Goal: Task Accomplishment & Management: Complete application form

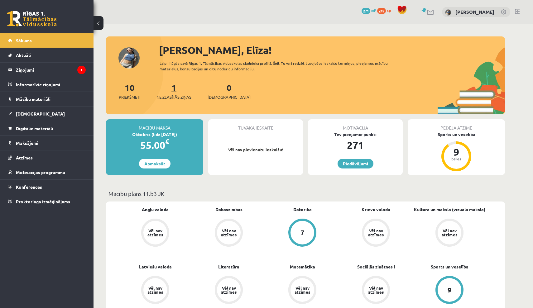
click at [177, 88] on link "1 Neizlasītās ziņas" at bounding box center [173, 91] width 35 height 18
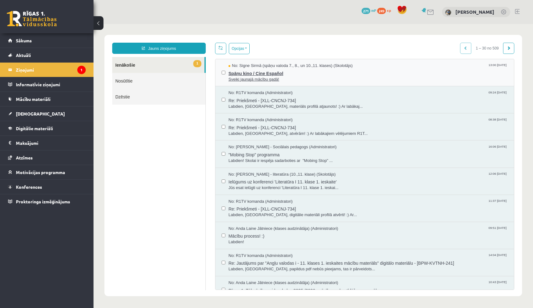
click at [265, 73] on span "Spāņu kino / Cine Español" at bounding box center [367, 73] width 279 height 8
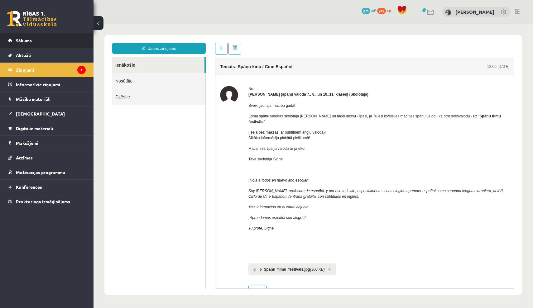
click at [49, 39] on link "Sākums" at bounding box center [47, 40] width 78 height 14
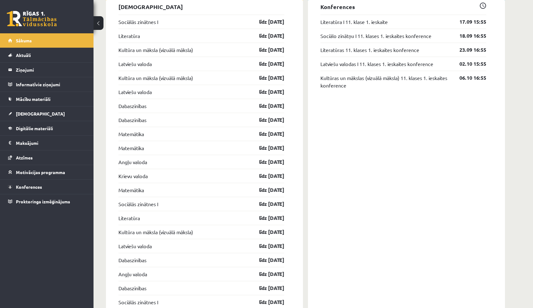
scroll to position [522, 0]
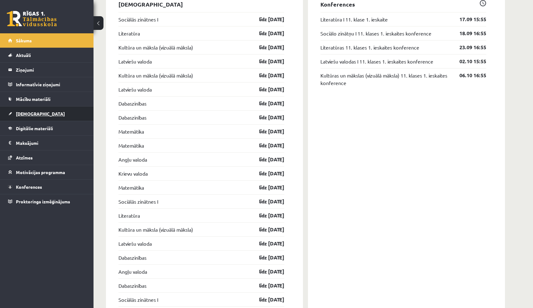
click at [50, 112] on link "[DEMOGRAPHIC_DATA]" at bounding box center [47, 114] width 78 height 14
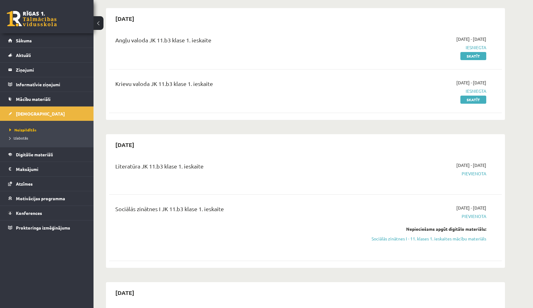
scroll to position [54, 0]
click at [376, 238] on link "Sociālās zinātnes I - 11. klases 1. ieskaites mācību materiāls" at bounding box center [427, 238] width 117 height 7
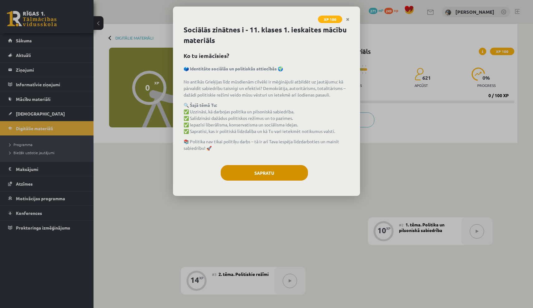
click at [270, 176] on button "Sapratu" at bounding box center [264, 173] width 87 height 16
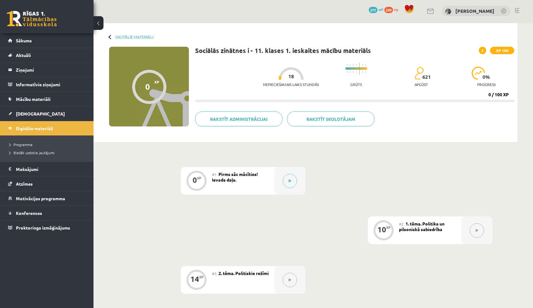
scroll to position [10, 0]
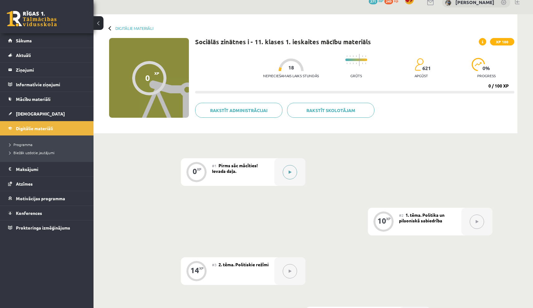
click at [289, 173] on icon at bounding box center [290, 172] width 3 height 4
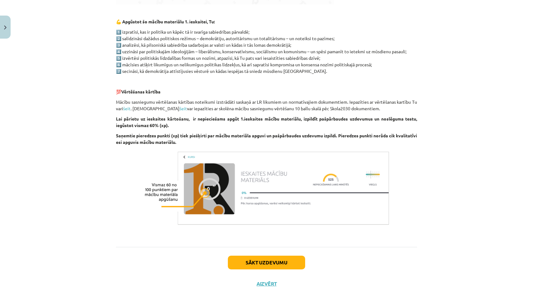
scroll to position [316, 0]
click at [261, 261] on button "Sākt uzdevumu" at bounding box center [266, 262] width 77 height 14
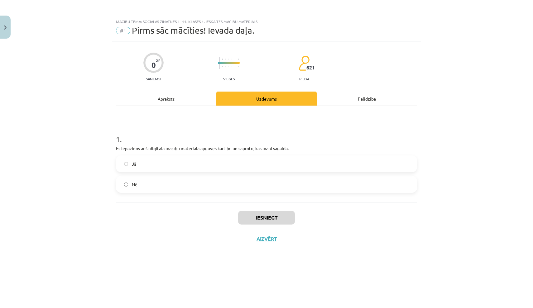
click at [207, 168] on label "Jā" at bounding box center [267, 164] width 300 height 16
click at [261, 218] on button "Iesniegt" at bounding box center [266, 218] width 57 height 14
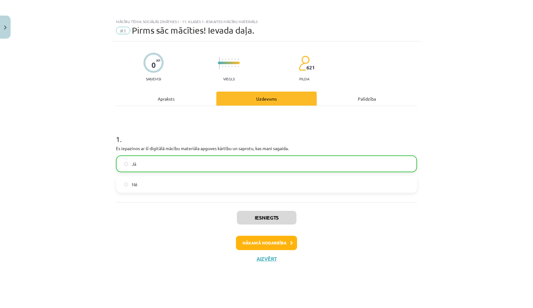
click at [272, 243] on button "Nākamā nodarbība" at bounding box center [266, 243] width 61 height 14
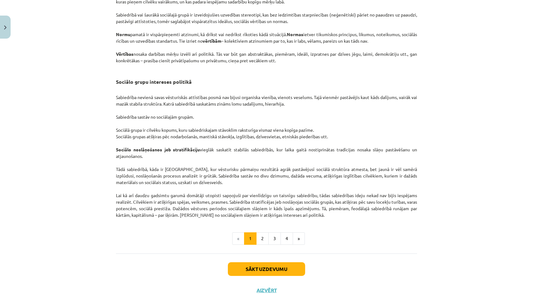
scroll to position [882, 0]
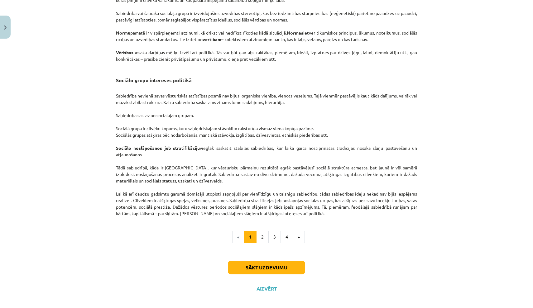
click at [294, 274] on button "Sākt uzdevumu" at bounding box center [266, 268] width 77 height 14
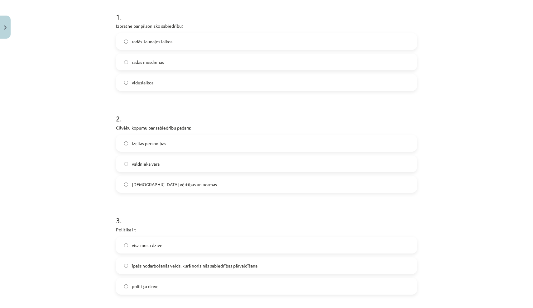
scroll to position [124, 0]
click at [165, 43] on span "radās Jaunajos laikos" at bounding box center [152, 40] width 41 height 7
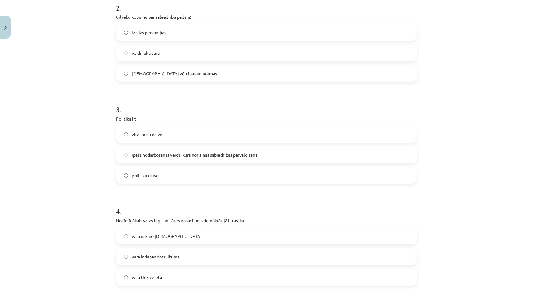
scroll to position [234, 0]
click at [221, 69] on label "kopīgās vērtības un normas" at bounding box center [267, 73] width 300 height 16
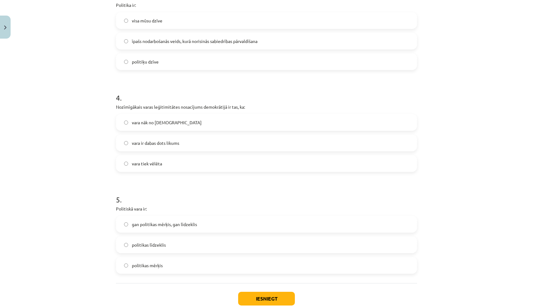
scroll to position [348, 0]
click at [170, 42] on span "īpašs nodarbošanās veids, kurā norisinās sabiedrības pārvaldīšana" at bounding box center [195, 40] width 126 height 7
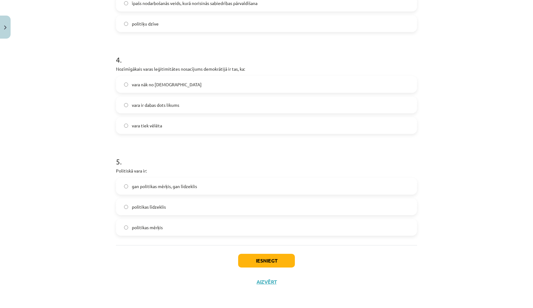
scroll to position [386, 0]
click at [217, 102] on label "vara ir dabas dots likums" at bounding box center [267, 105] width 300 height 16
click at [219, 129] on label "vara tiek vēlēta" at bounding box center [267, 126] width 300 height 16
click at [227, 184] on label "gan politikas mērķis, gan līdzeklis" at bounding box center [267, 187] width 300 height 16
click at [250, 260] on button "Iesniegt" at bounding box center [266, 261] width 57 height 14
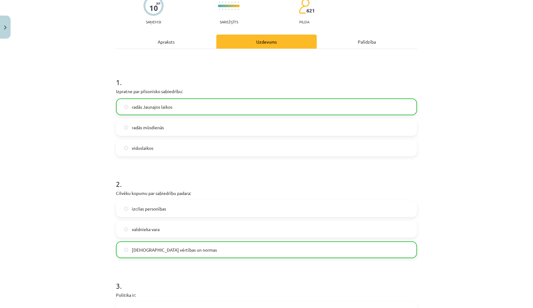
scroll to position [55, 0]
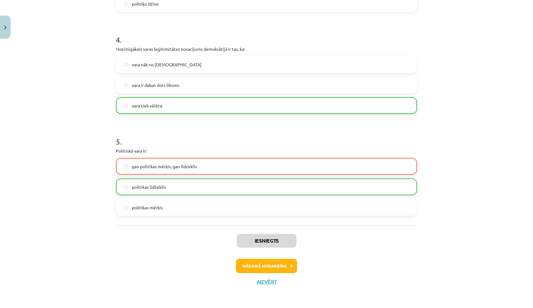
click at [279, 262] on button "Nākamā nodarbība" at bounding box center [266, 266] width 61 height 14
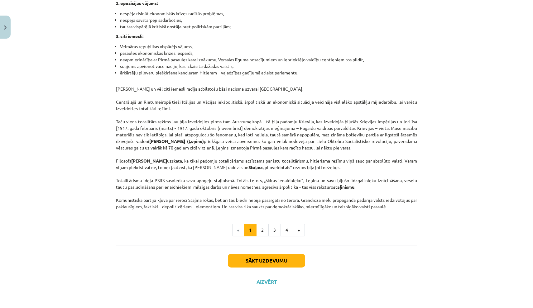
scroll to position [1492, 0]
click at [267, 266] on button "Sākt uzdevumu" at bounding box center [266, 261] width 77 height 14
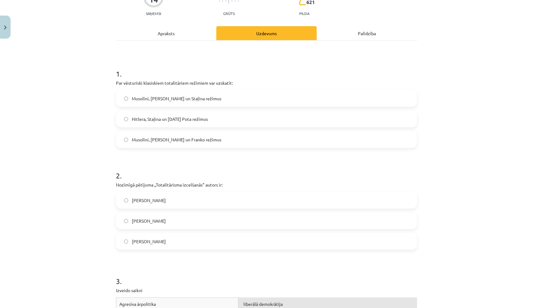
scroll to position [65, 0]
click at [174, 98] on span "Musolīni, Hitlera un Staļina režīmus" at bounding box center [176, 99] width 89 height 7
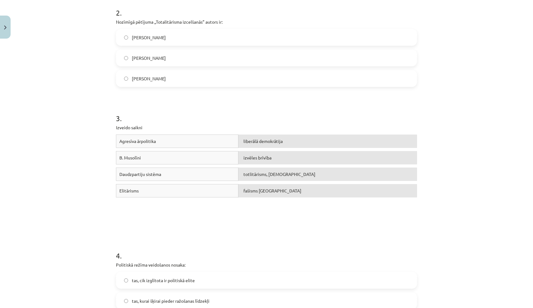
scroll to position [229, 0]
click at [146, 36] on span "Hanna Ārendte" at bounding box center [149, 37] width 34 height 7
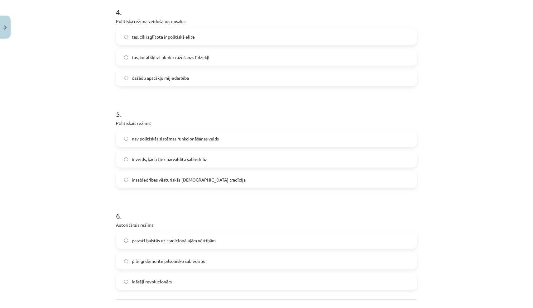
scroll to position [473, 0]
click at [221, 76] on label "dažādu apstākļu mijiedarbība" at bounding box center [267, 77] width 300 height 16
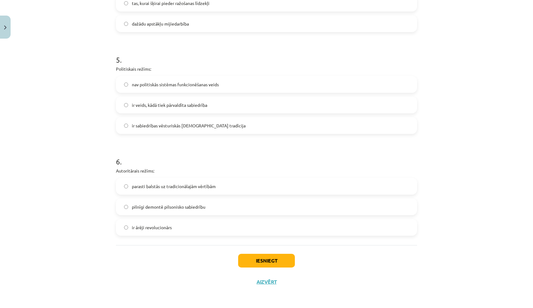
scroll to position [527, 0]
click at [227, 103] on label "ir veids, kādā tiek pārvaldīta sabiedrība" at bounding box center [267, 105] width 300 height 16
click at [212, 181] on label "parasti balstās uz tradicionālajām vērtībām" at bounding box center [267, 187] width 300 height 16
click at [282, 257] on button "Iesniegt" at bounding box center [266, 261] width 57 height 14
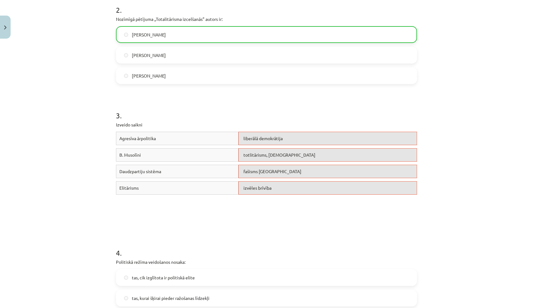
scroll to position [231, 0]
drag, startPoint x: 337, startPoint y: 140, endPoint x: 336, endPoint y: 162, distance: 22.4
click at [336, 163] on div "Agresīva ārpolitika liberālā demokrātija B. Musolīni totlitārisms, šovinisms Da…" at bounding box center [266, 178] width 301 height 93
click at [362, 207] on div "Agresīva ārpolitika liberālā demokrātija B. Musolīni totlitārisms, šovinisms Da…" at bounding box center [266, 178] width 301 height 93
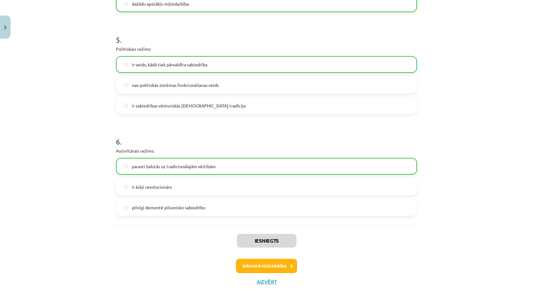
scroll to position [547, 0]
click at [264, 263] on button "Nākamā nodarbība" at bounding box center [266, 266] width 61 height 14
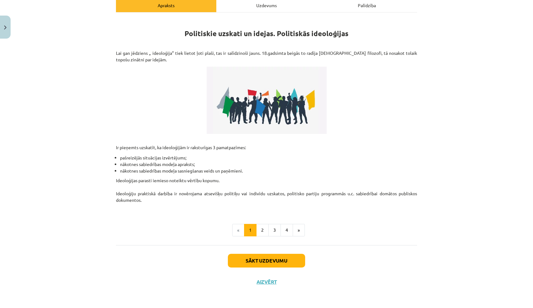
click at [294, 259] on button "Sākt uzdevumu" at bounding box center [266, 261] width 77 height 14
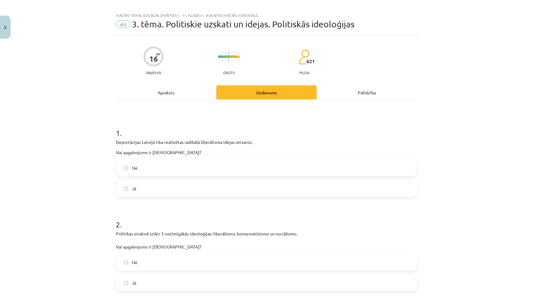
scroll to position [7, 0]
click at [173, 95] on div "Apraksts" at bounding box center [166, 92] width 100 height 14
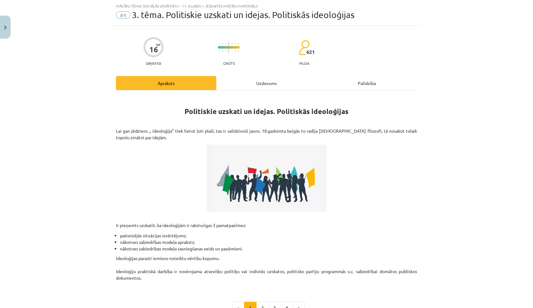
scroll to position [43, 0]
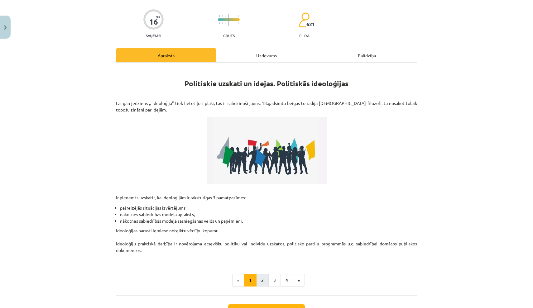
click at [263, 279] on button "2" at bounding box center [262, 280] width 12 height 12
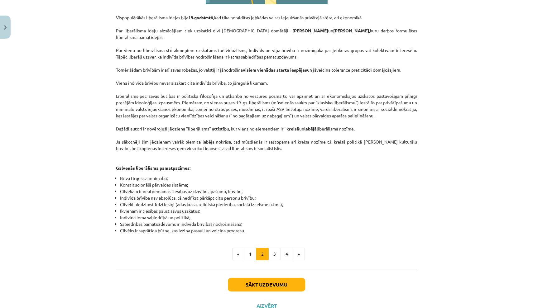
scroll to position [247, 0]
click at [271, 248] on button "3" at bounding box center [274, 253] width 12 height 12
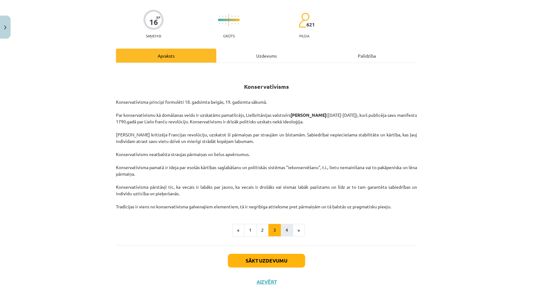
click at [286, 228] on button "4" at bounding box center [286, 230] width 12 height 12
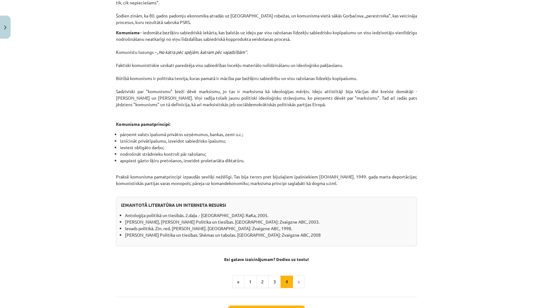
scroll to position [403, 0]
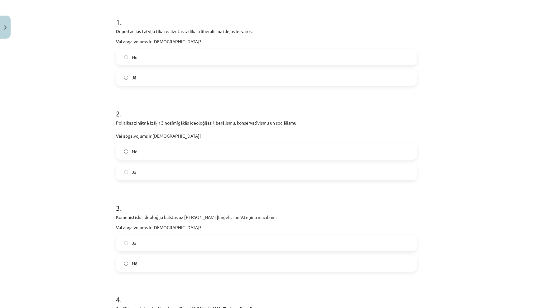
scroll to position [117, 0]
click at [145, 58] on label "Nē" at bounding box center [267, 58] width 300 height 16
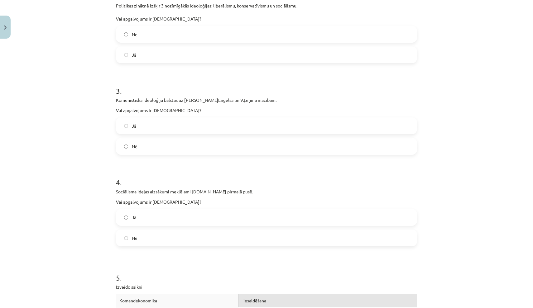
scroll to position [235, 0]
click at [159, 50] on label "Jā" at bounding box center [267, 54] width 300 height 16
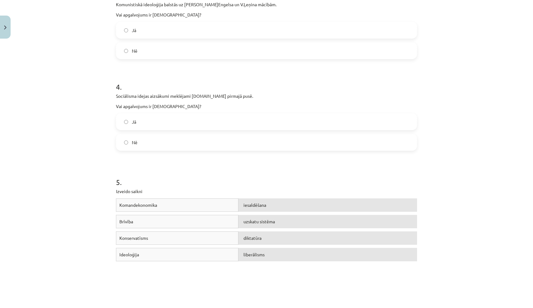
scroll to position [330, 0]
click at [143, 32] on label "Jā" at bounding box center [267, 30] width 300 height 16
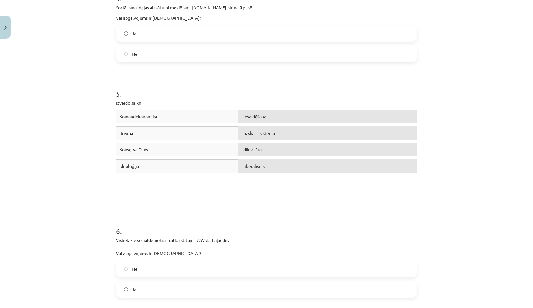
scroll to position [419, 0]
click at [152, 33] on label "Jā" at bounding box center [267, 33] width 300 height 16
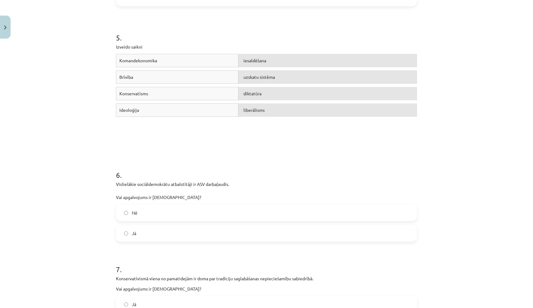
scroll to position [475, 0]
drag, startPoint x: 165, startPoint y: 114, endPoint x: 166, endPoint y: 105, distance: 9.7
click at [166, 105] on div "Ideoloģija" at bounding box center [177, 109] width 122 height 13
click at [180, 115] on div "Ideoloģija" at bounding box center [177, 109] width 122 height 13
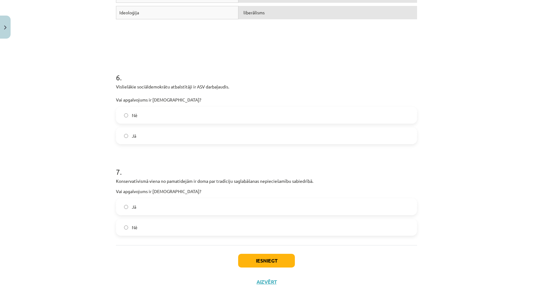
scroll to position [573, 0]
click at [194, 113] on label "Nē" at bounding box center [267, 115] width 300 height 16
click at [212, 202] on label "Jā" at bounding box center [267, 207] width 300 height 16
click at [284, 264] on button "Iesniegt" at bounding box center [266, 261] width 57 height 14
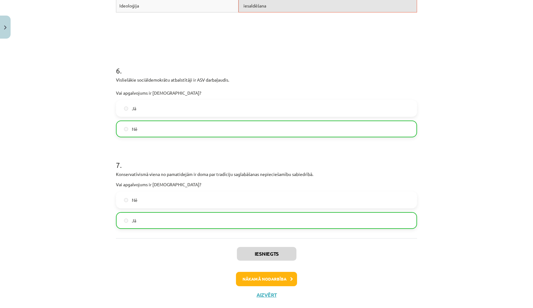
scroll to position [579, 0]
click at [279, 280] on button "Nākamā nodarbība" at bounding box center [266, 279] width 61 height 14
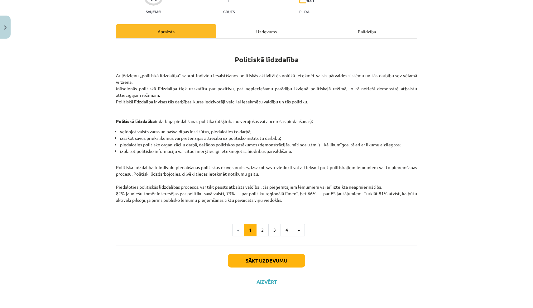
scroll to position [68, 0]
click at [260, 230] on button "2" at bounding box center [262, 230] width 12 height 12
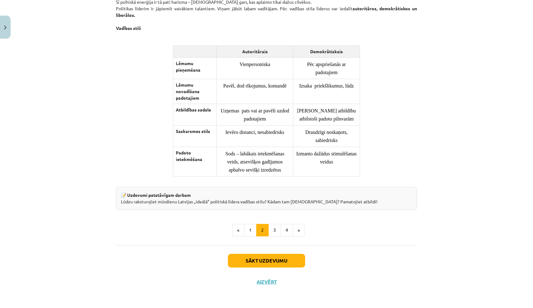
scroll to position [436, 0]
click at [276, 232] on button "3" at bounding box center [274, 230] width 12 height 12
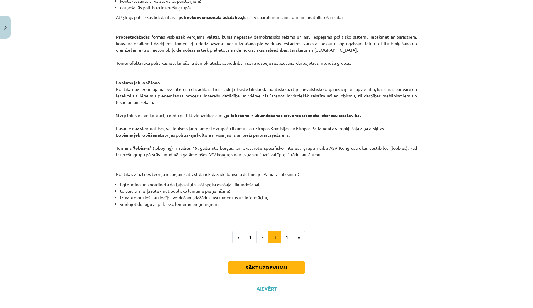
scroll to position [274, 0]
click at [284, 240] on button "4" at bounding box center [286, 237] width 12 height 12
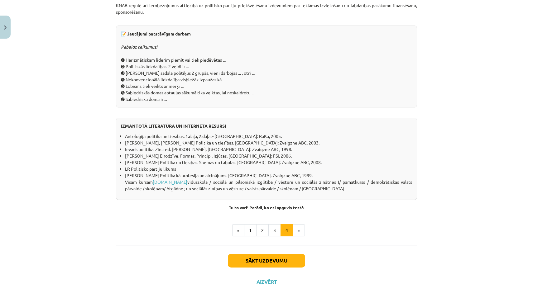
scroll to position [510, 0]
click at [283, 261] on button "Sākt uzdevumu" at bounding box center [266, 261] width 77 height 14
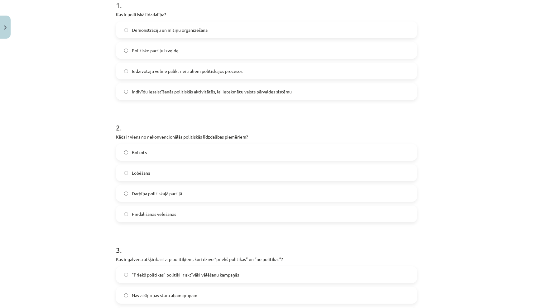
scroll to position [137, 0]
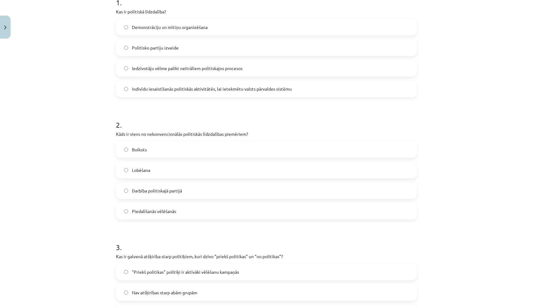
click at [261, 89] on span "Indivīdu iesaistīšanās politiskās aktivitātēs, lai ietekmētu valsts pārvaldes s…" at bounding box center [212, 89] width 160 height 7
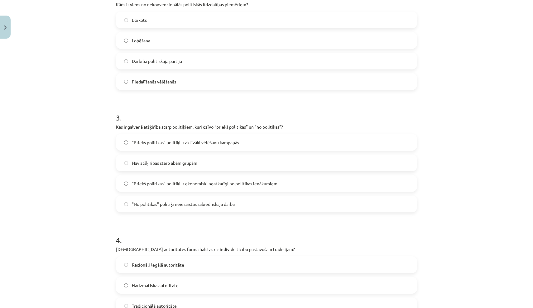
scroll to position [267, 0]
click at [229, 21] on label "Boikots" at bounding box center [267, 20] width 300 height 16
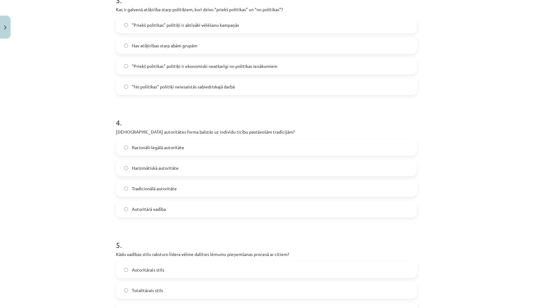
scroll to position [384, 0]
click at [129, 61] on label ""Priekš politikas" politiķi ir ekonomiski neatkarīgi no politikas ienākumiem" at bounding box center [267, 66] width 300 height 16
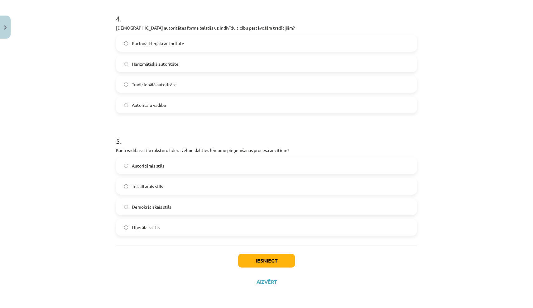
scroll to position [489, 0]
click at [163, 205] on span "Demokrātiskais stils" at bounding box center [151, 207] width 39 height 7
click at [248, 259] on button "Iesniegt" at bounding box center [266, 261] width 57 height 14
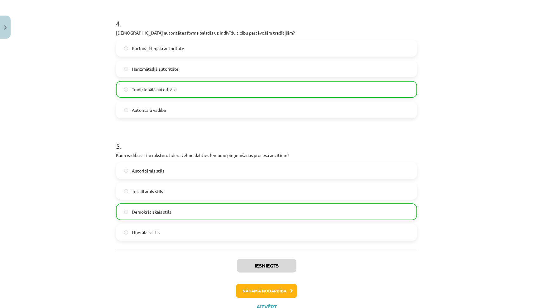
scroll to position [484, 0]
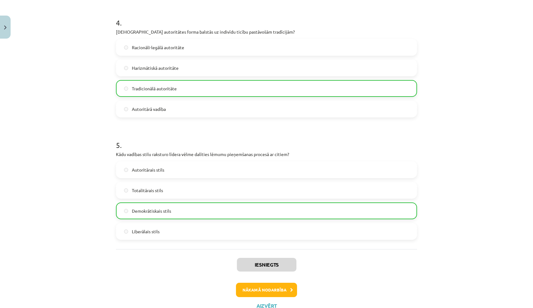
click at [283, 294] on button "Nākamā nodarbība" at bounding box center [266, 290] width 61 height 14
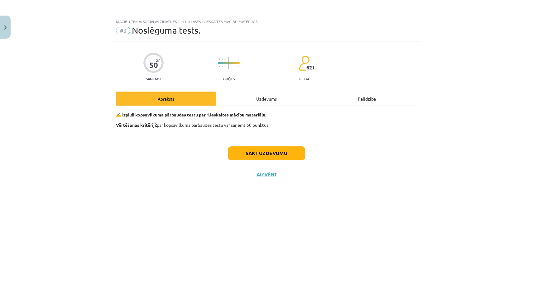
click at [290, 155] on button "Sākt uzdevumu" at bounding box center [266, 153] width 77 height 14
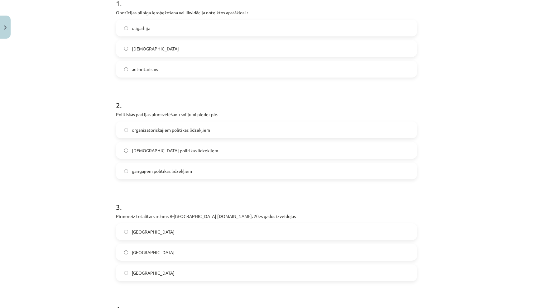
scroll to position [139, 0]
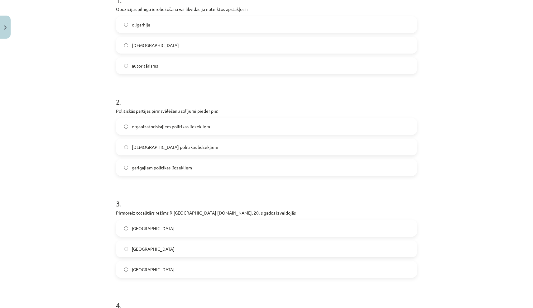
click at [137, 47] on span "totalitārisms" at bounding box center [155, 45] width 47 height 7
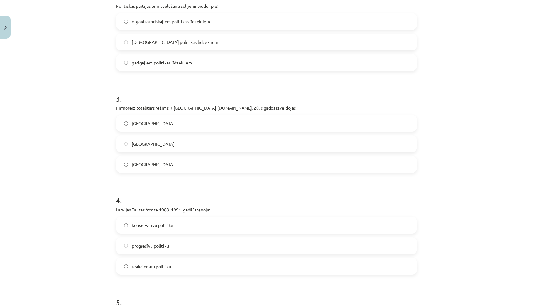
scroll to position [245, 0]
click at [161, 67] on label "garīgajiem politikas līdzekļiem" at bounding box center [267, 63] width 300 height 16
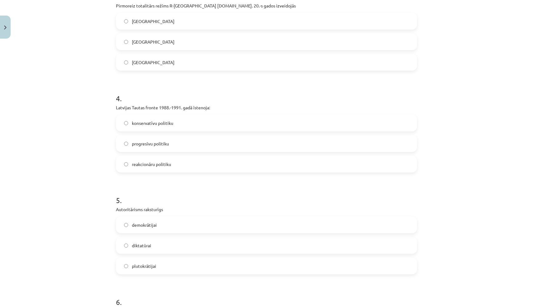
scroll to position [348, 0]
click at [151, 62] on label "Itālijā" at bounding box center [267, 61] width 300 height 16
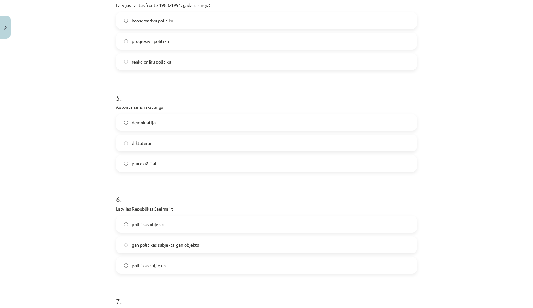
scroll to position [449, 0]
click at [219, 42] on label "progresīvu politiku" at bounding box center [267, 42] width 300 height 16
click at [159, 23] on label "demokrātijai" at bounding box center [267, 20] width 300 height 16
click at [160, 37] on label "diktatūrai" at bounding box center [267, 41] width 300 height 16
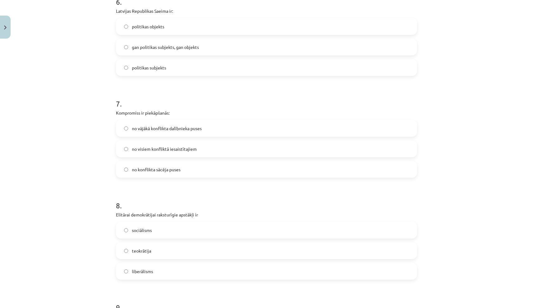
scroll to position [652, 0]
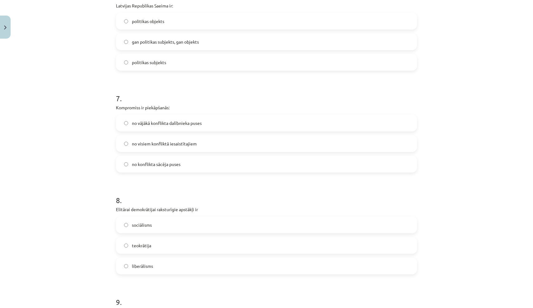
click at [160, 61] on span "politikas subjekts" at bounding box center [149, 62] width 34 height 7
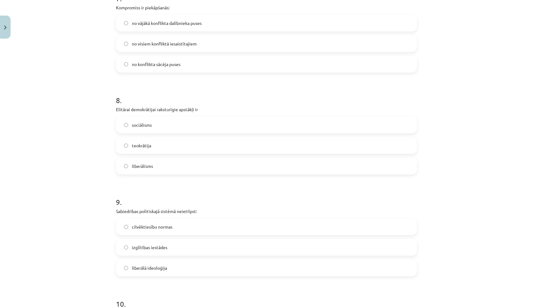
scroll to position [752, 0]
click at [213, 46] on label "no visiem konfliktā iesaistītajiem" at bounding box center [267, 44] width 300 height 16
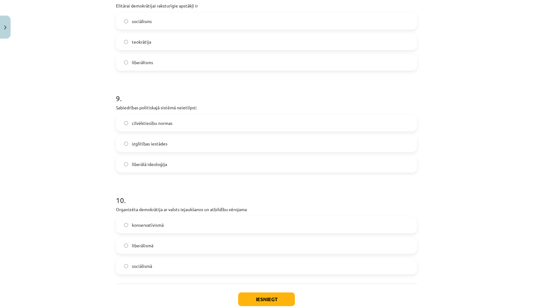
scroll to position [857, 0]
click at [231, 66] on label "liberālisms" at bounding box center [267, 62] width 300 height 16
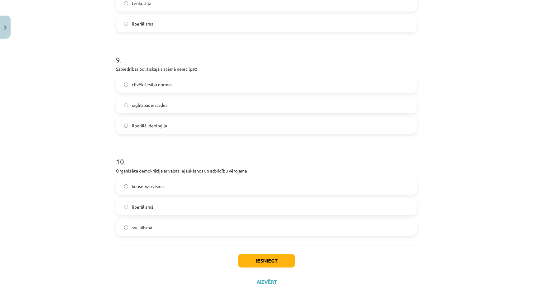
scroll to position [895, 0]
click at [201, 104] on label "izglītības iestādes" at bounding box center [267, 105] width 300 height 16
click at [170, 224] on label "sociālismā" at bounding box center [267, 228] width 300 height 16
click at [259, 263] on button "Iesniegt" at bounding box center [266, 261] width 57 height 14
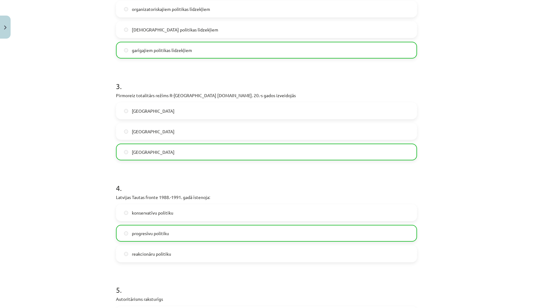
scroll to position [256, 0]
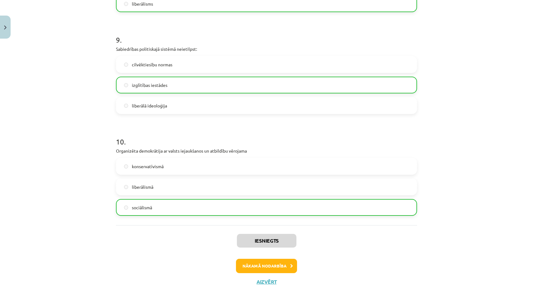
click at [277, 265] on button "Nākamā nodarbība" at bounding box center [266, 266] width 61 height 14
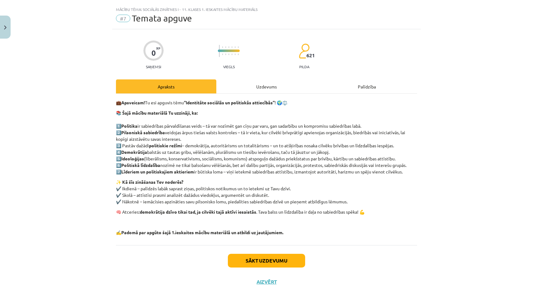
click at [289, 261] on button "Sākt uzdevumu" at bounding box center [266, 261] width 77 height 14
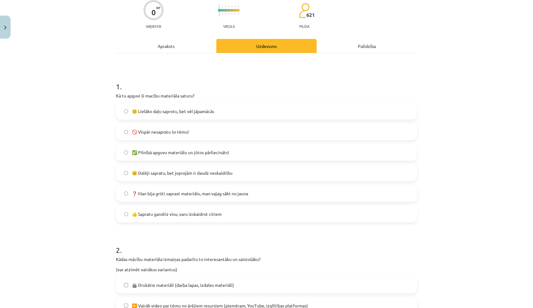
scroll to position [53, 0]
click at [257, 154] on label "✅ Pilnībā apguvu materiālu un jūtos pārliecināts!" at bounding box center [267, 153] width 300 height 16
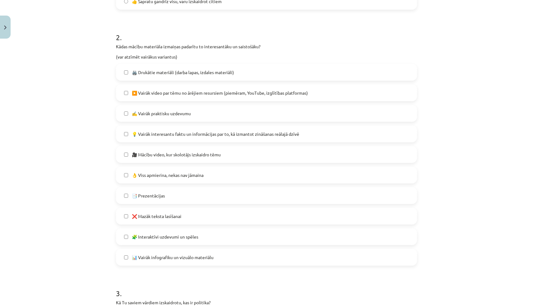
scroll to position [267, 0]
click at [128, 90] on label "▶️ Vairāk video par tēmu no ārējiem resursiem (piemēram, YouTube, izglītības pl…" at bounding box center [267, 92] width 300 height 16
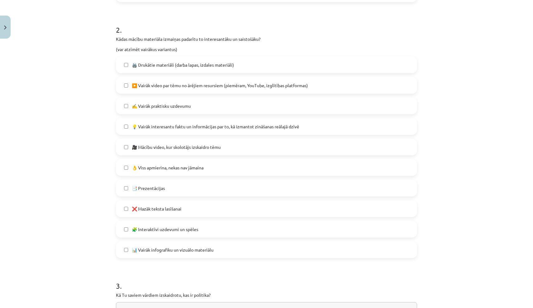
scroll to position [278, 0]
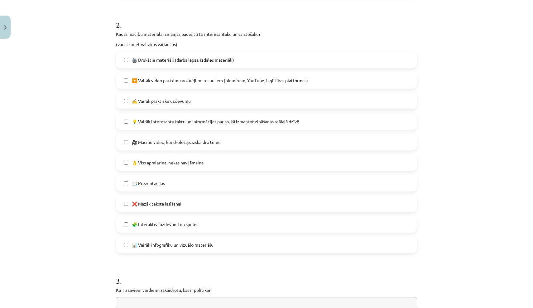
click at [150, 122] on span "💡 Vairāk interesantu faktu un informācijas par to, kā izmantot zināšanas reālaj…" at bounding box center [215, 121] width 167 height 7
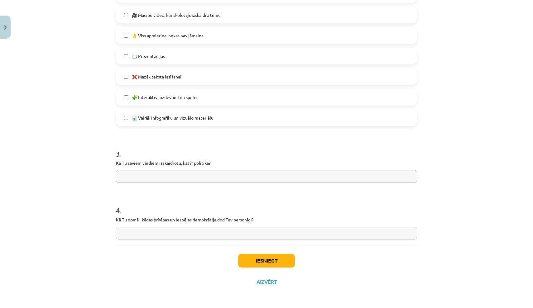
scroll to position [406, 0]
click at [258, 262] on button "Iesniegt" at bounding box center [266, 261] width 57 height 14
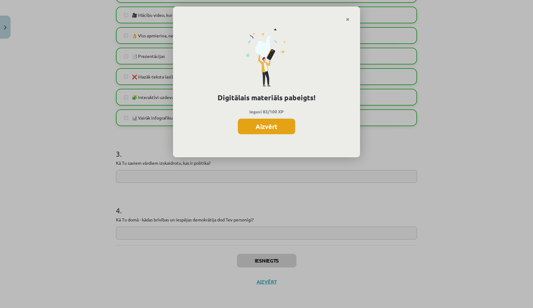
click at [281, 128] on button "Aizvērt" at bounding box center [266, 127] width 57 height 16
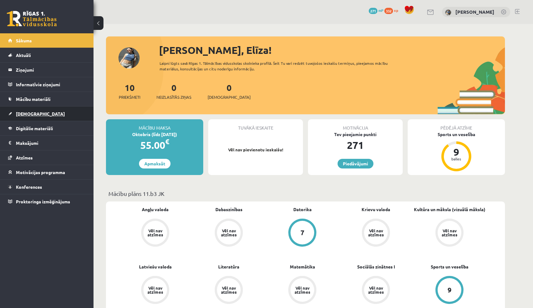
click at [77, 116] on link "[DEMOGRAPHIC_DATA]" at bounding box center [47, 114] width 78 height 14
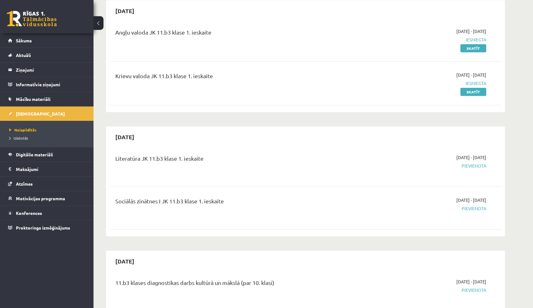
scroll to position [60, 0]
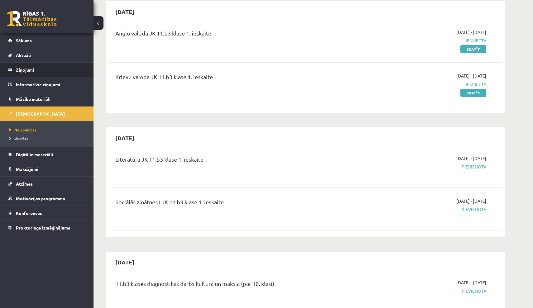
click at [59, 68] on legend "Ziņojumi 0" at bounding box center [51, 70] width 70 height 14
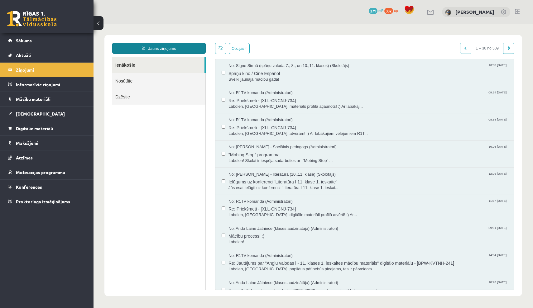
click at [169, 50] on link "Jauns ziņojums" at bounding box center [158, 48] width 93 height 11
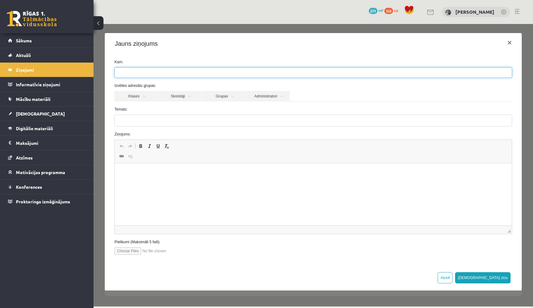
click at [177, 76] on ul at bounding box center [313, 73] width 397 height 10
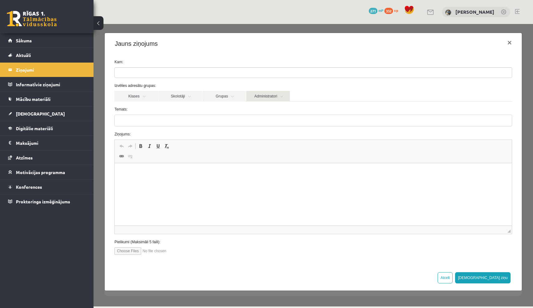
click at [251, 94] on link "Administratori" at bounding box center [268, 96] width 44 height 11
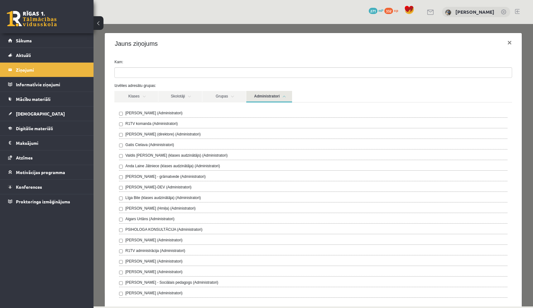
click at [135, 166] on label "Anda Laine Jātniece (klases audzinātāja) (Administratori)" at bounding box center [172, 166] width 95 height 6
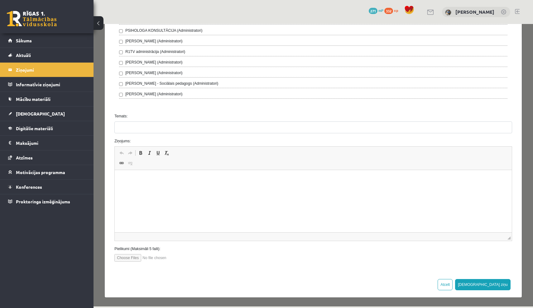
scroll to position [199, 0]
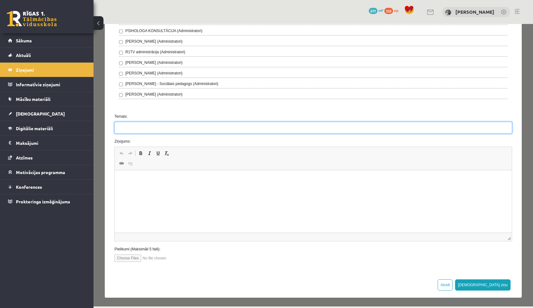
click at [163, 126] on input "Temats:" at bounding box center [313, 128] width 398 height 12
type input "**********"
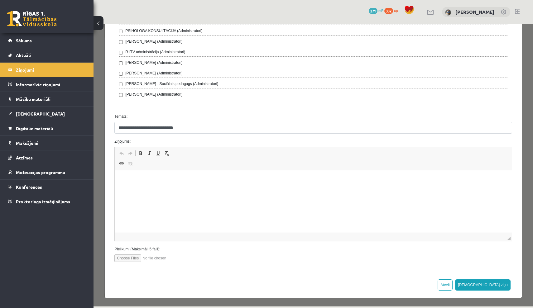
click at [139, 183] on html at bounding box center [313, 179] width 397 height 19
click at [172, 189] on p "**********" at bounding box center [313, 190] width 384 height 6
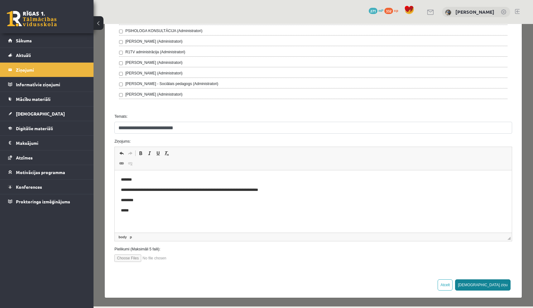
click at [498, 286] on button "[DEMOGRAPHIC_DATA] ziņu" at bounding box center [482, 284] width 55 height 11
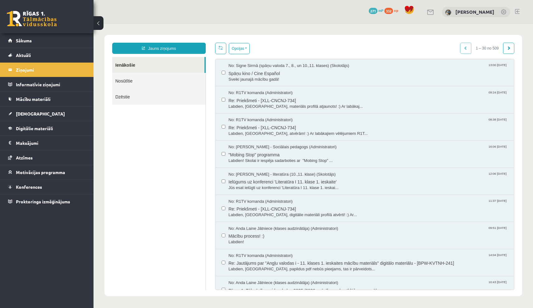
scroll to position [0, 0]
